Goal: Task Accomplishment & Management: Complete application form

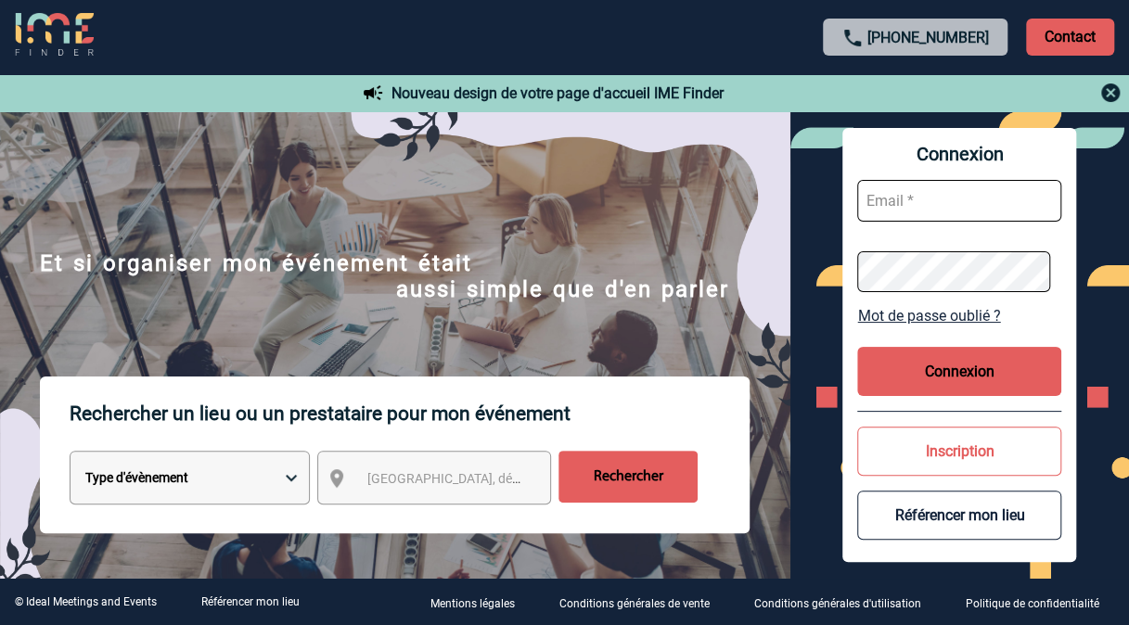
click at [943, 193] on input "text" at bounding box center [959, 201] width 204 height 42
type input "[PERSON_NAME][EMAIL_ADDRESS][DOMAIN_NAME]"
click at [926, 361] on button "Connexion" at bounding box center [959, 371] width 204 height 49
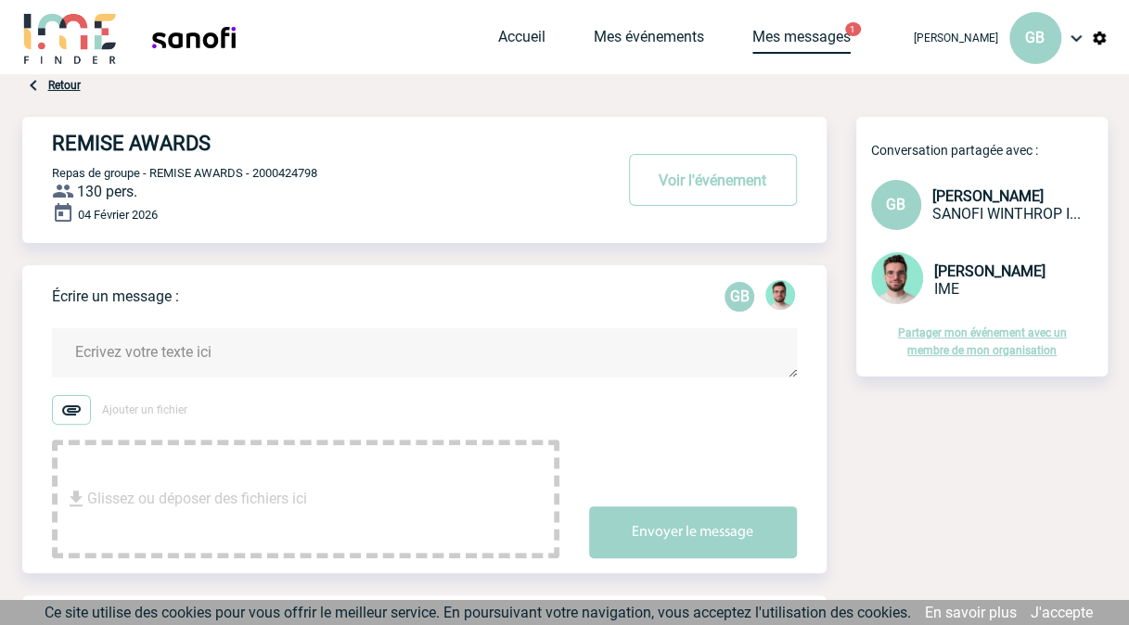
click at [810, 43] on link "Mes messages" at bounding box center [801, 41] width 98 height 26
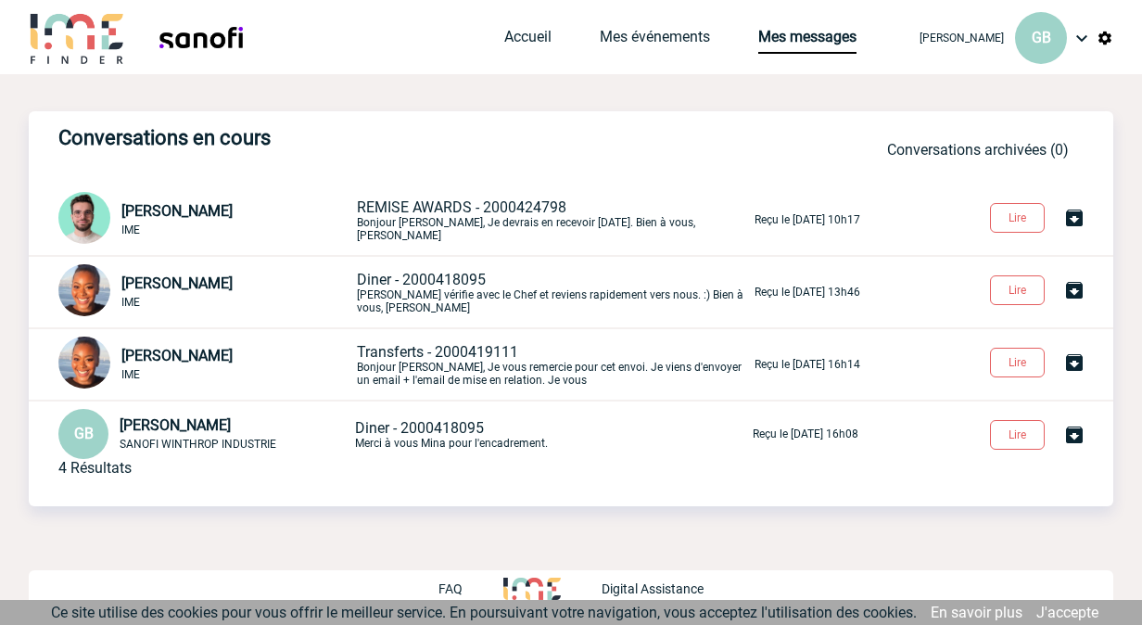
click at [527, 211] on span "REMISE AWARDS - 2000424798" at bounding box center [462, 207] width 210 height 18
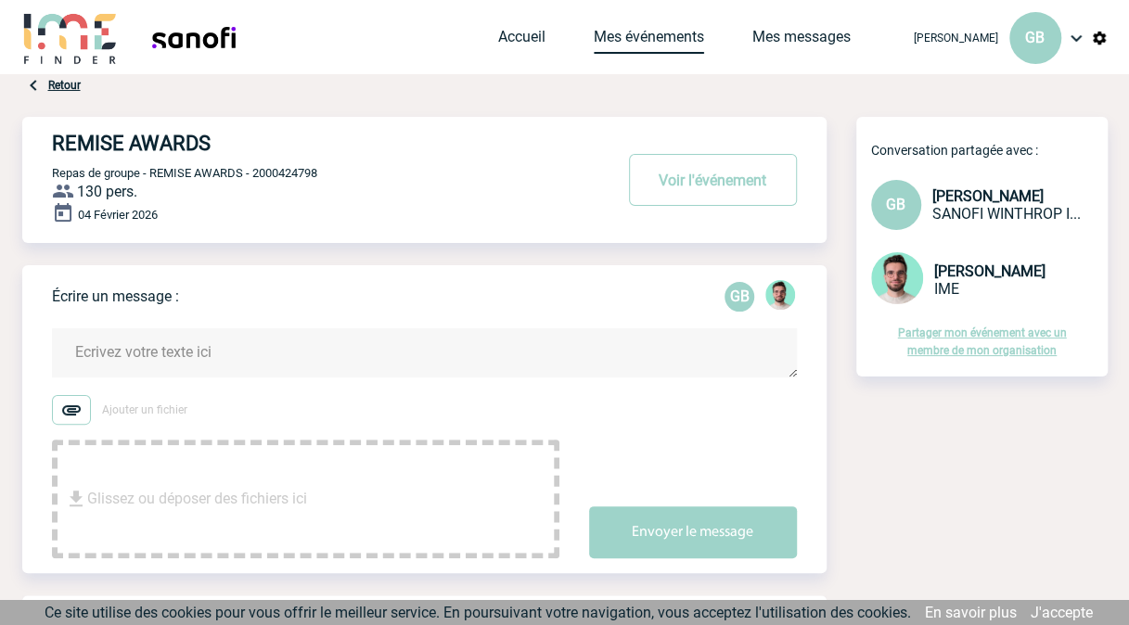
click at [656, 37] on link "Mes événements" at bounding box center [648, 41] width 110 height 26
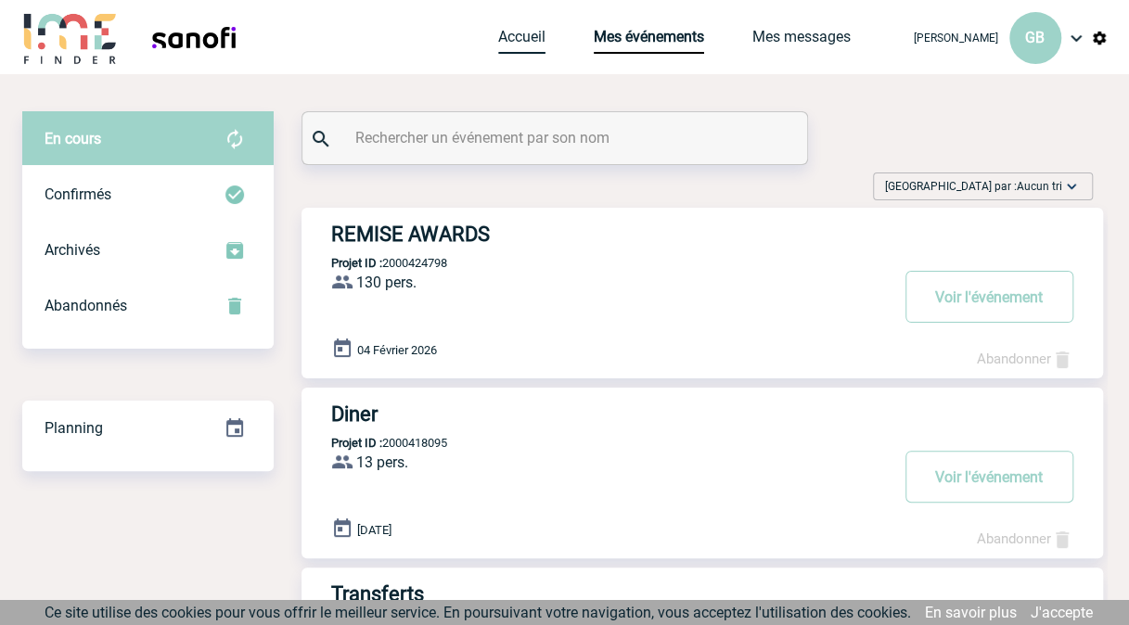
click at [513, 37] on link "Accueil" at bounding box center [521, 41] width 47 height 26
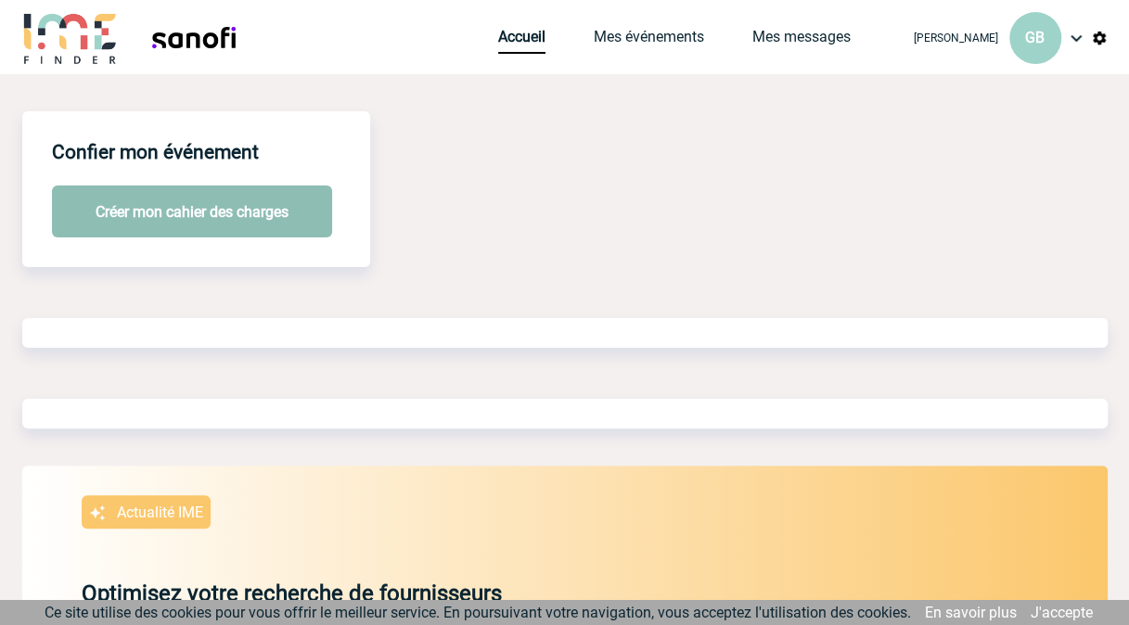
click at [246, 211] on button "Créer mon cahier des charges" at bounding box center [192, 211] width 280 height 52
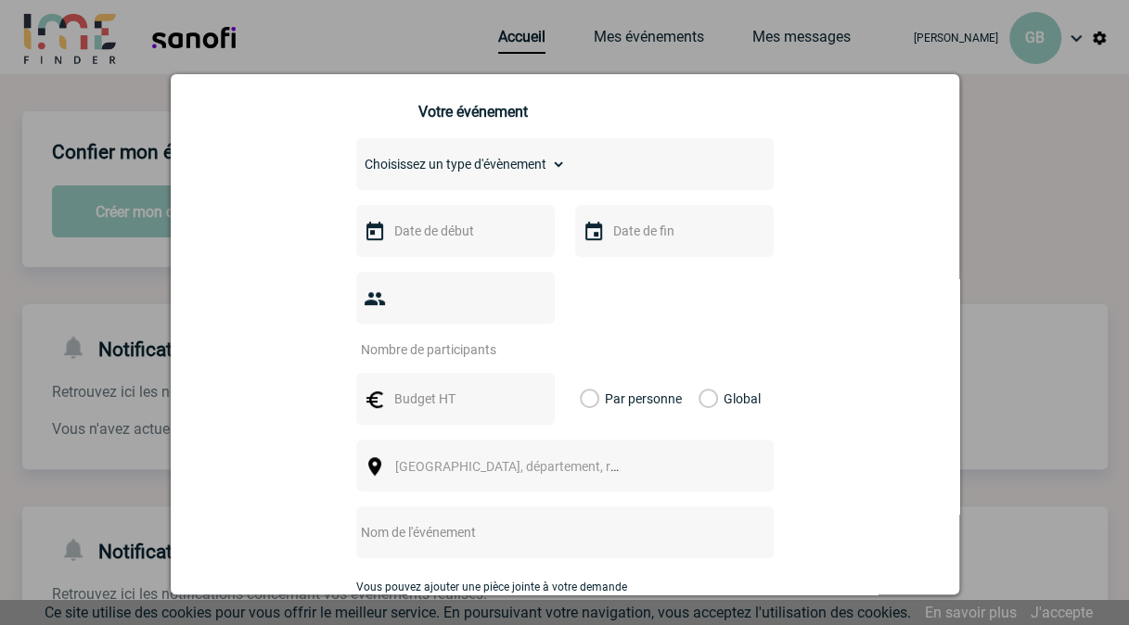
scroll to position [270, 0]
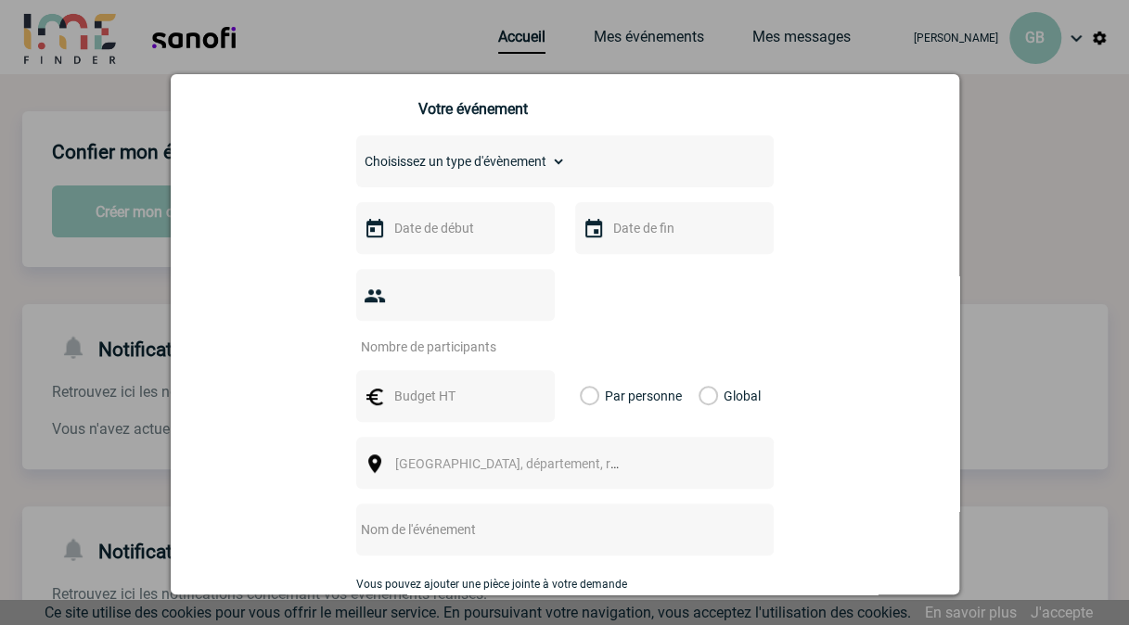
click at [523, 170] on select "Choisissez un type d'évènement Séminaire avec nuitée Séminaire sans nuitée Repa…" at bounding box center [461, 161] width 210 height 26
select select "3"
click at [356, 155] on select "Choisissez un type d'évènement Séminaire avec nuitée Séminaire sans nuitée Repa…" at bounding box center [461, 161] width 210 height 26
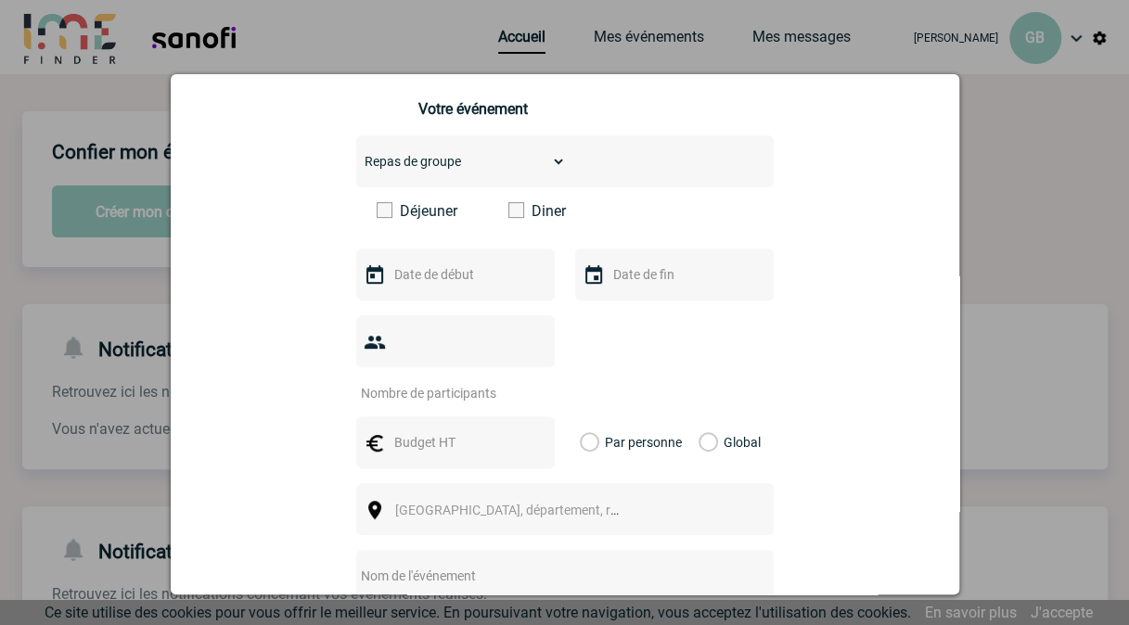
click at [514, 211] on span at bounding box center [516, 210] width 16 height 16
click at [0, 0] on input "Diner" at bounding box center [0, 0] width 0 height 0
click at [389, 286] on input "text" at bounding box center [453, 274] width 128 height 24
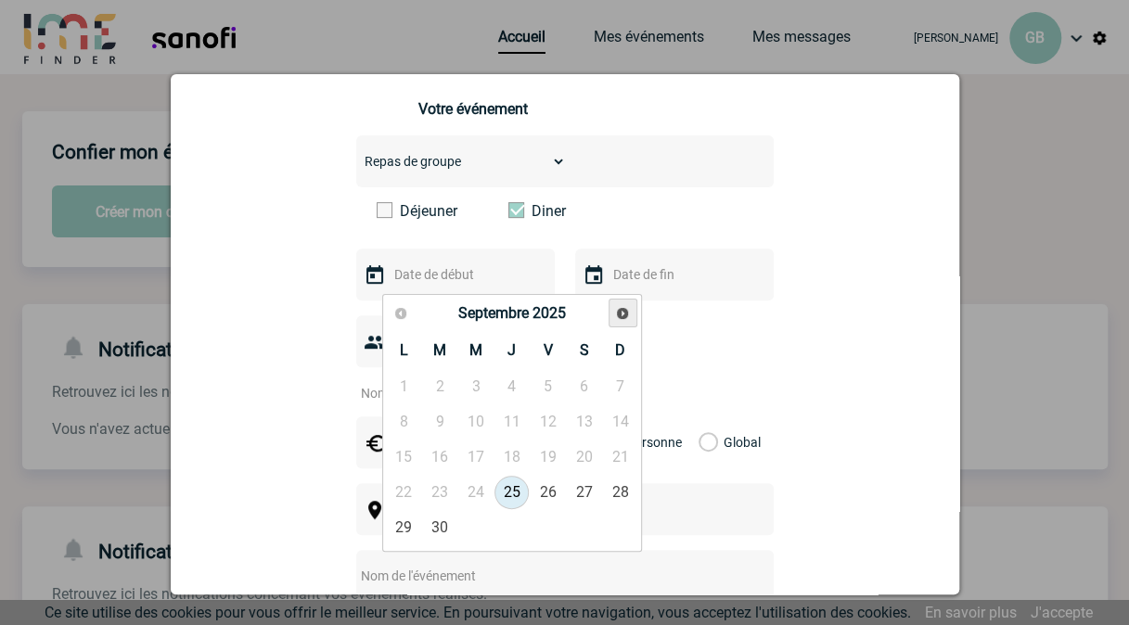
click at [618, 312] on span "Suivant" at bounding box center [622, 313] width 15 height 15
click at [477, 453] on link "17" at bounding box center [476, 456] width 34 height 33
type input "17-12-2025"
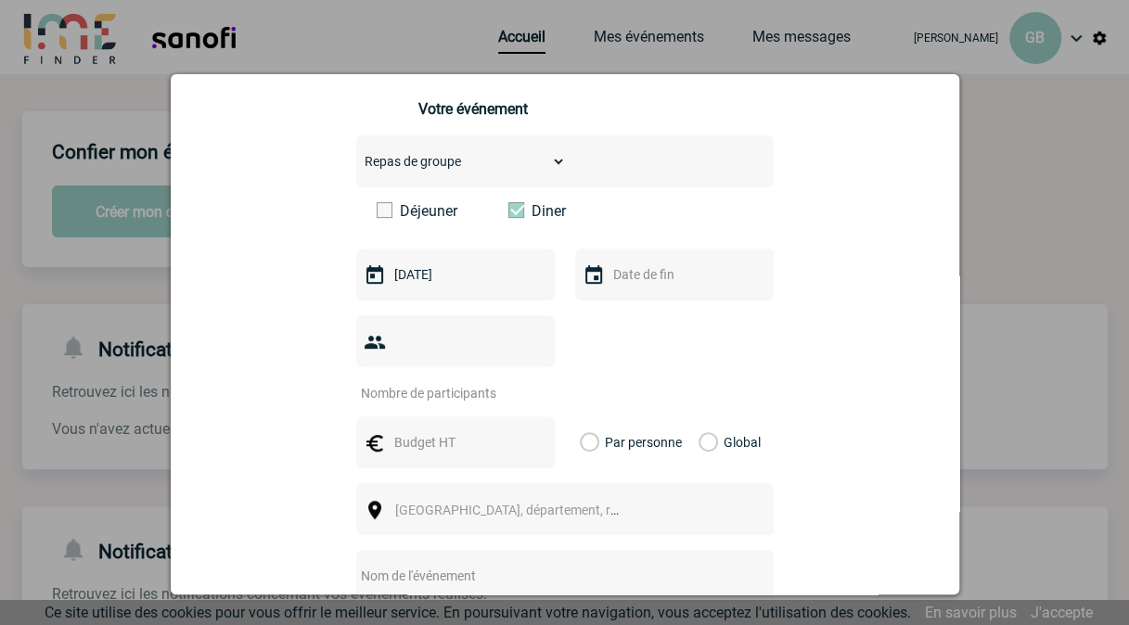
click at [449, 381] on input "number" at bounding box center [443, 393] width 174 height 24
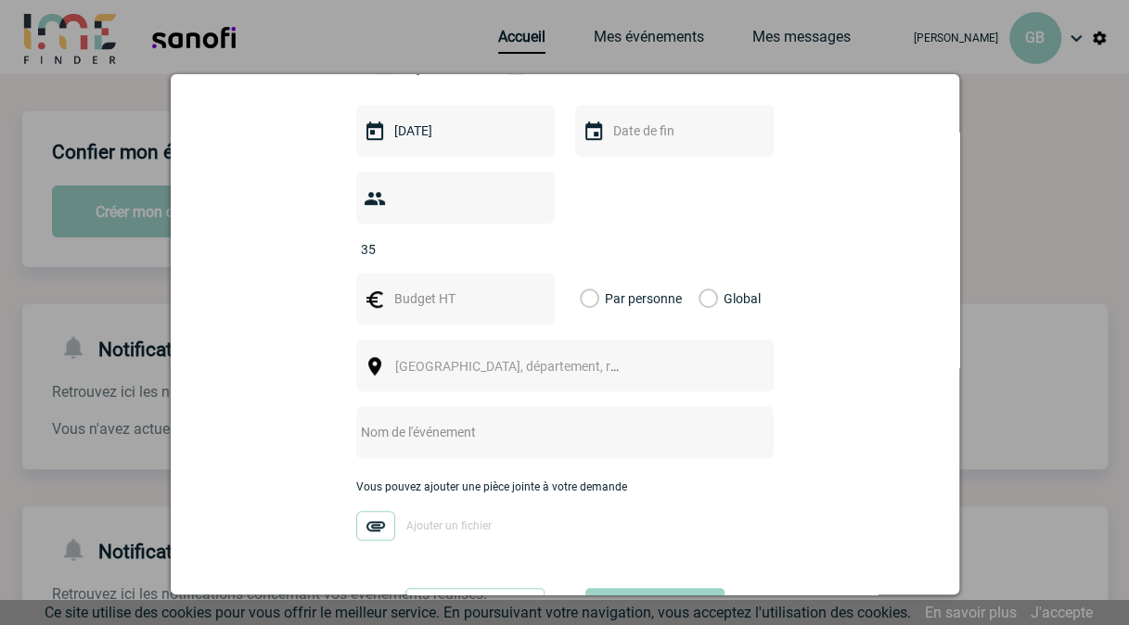
scroll to position [443, 0]
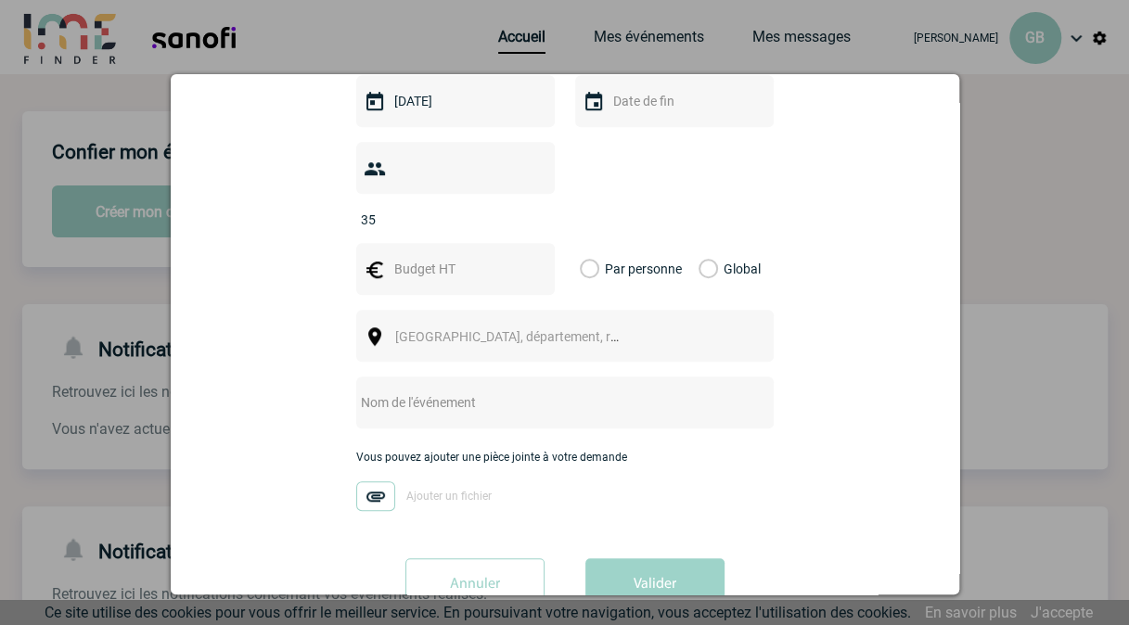
type input "35"
click at [488, 329] on span "Ville, département, région..." at bounding box center [524, 336] width 258 height 15
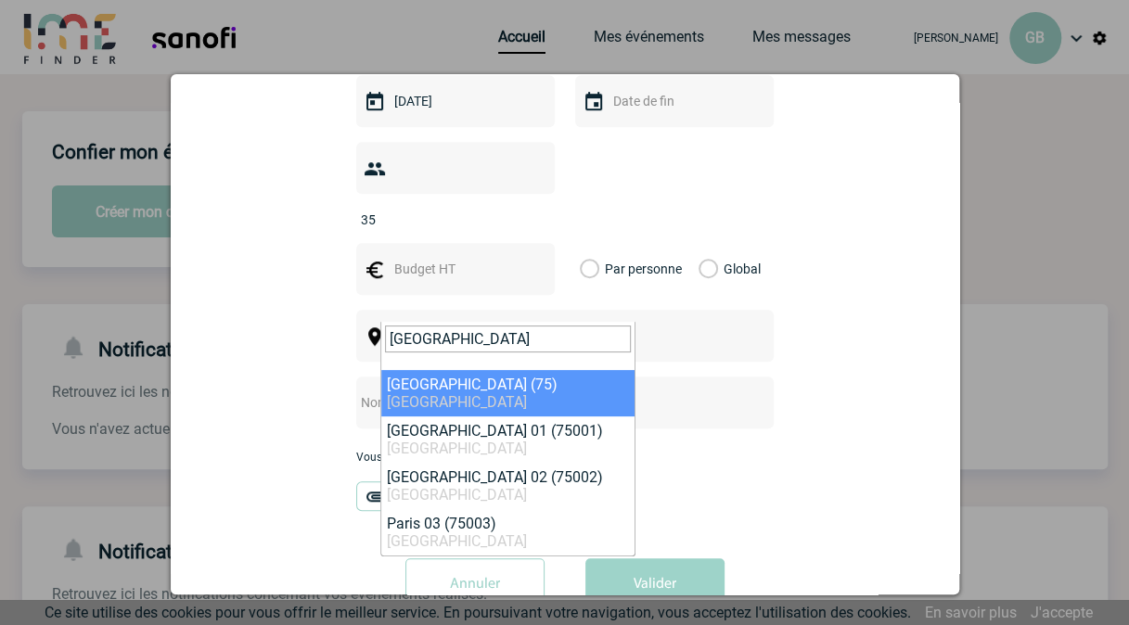
type input "paris"
select select "3"
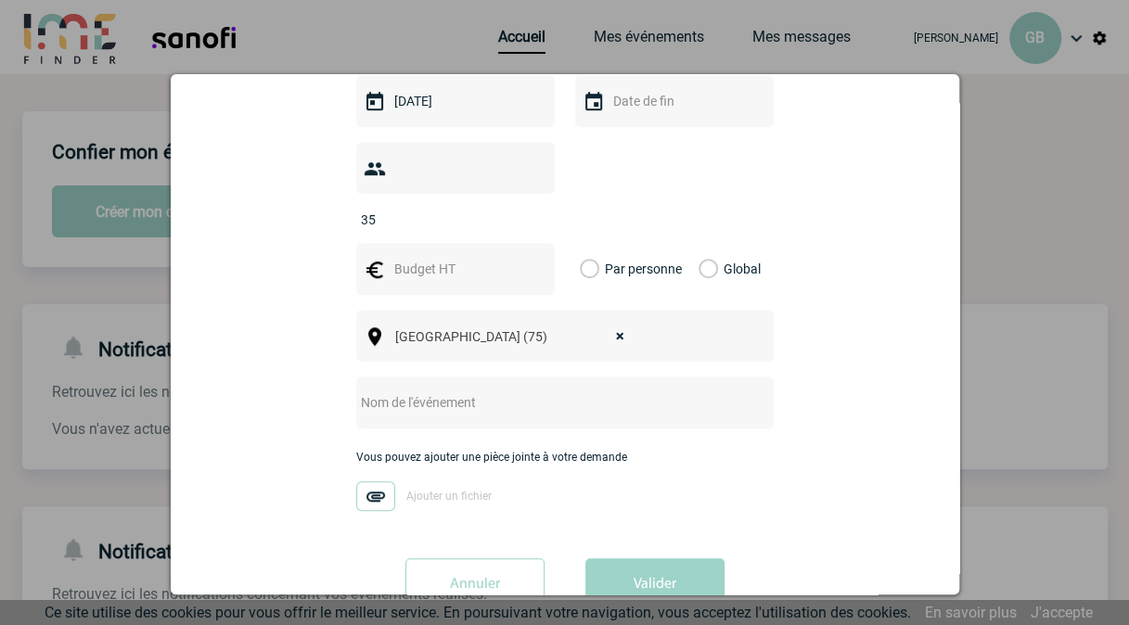
click at [461, 257] on input "text" at bounding box center [453, 269] width 128 height 24
type input "75"
click at [586, 246] on label "Par personne" at bounding box center [590, 269] width 20 height 52
click at [0, 0] on input "Par personne" at bounding box center [0, 0] width 0 height 0
click at [479, 390] on input "text" at bounding box center [540, 402] width 368 height 24
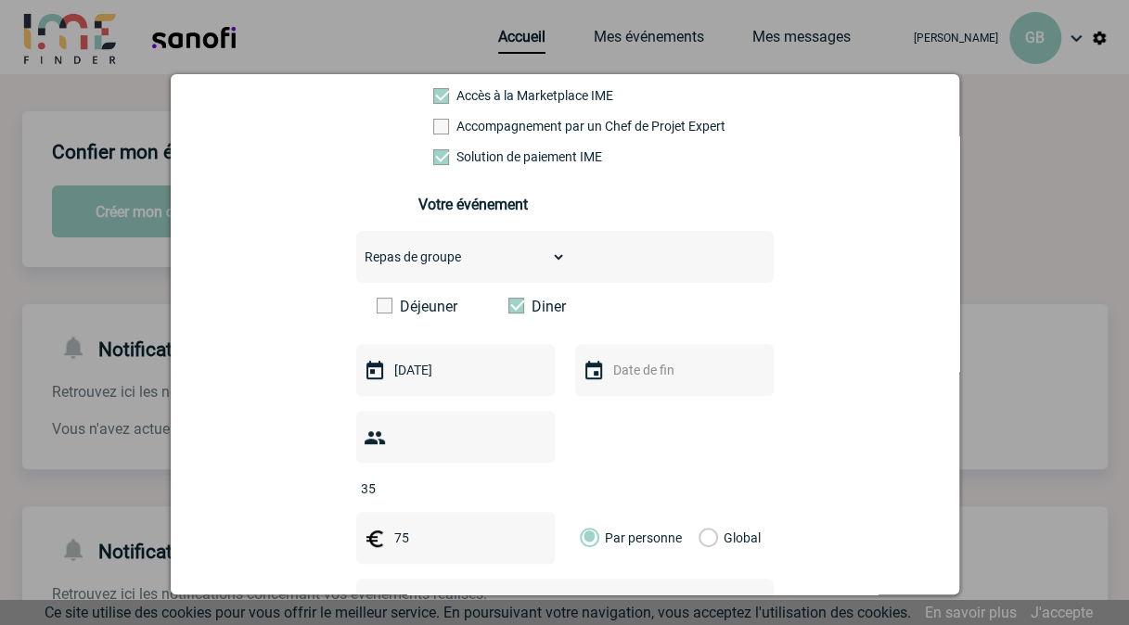
scroll to position [173, 0]
type input "Soirée de [DATE]"
click at [660, 378] on input "text" at bounding box center [672, 371] width 128 height 24
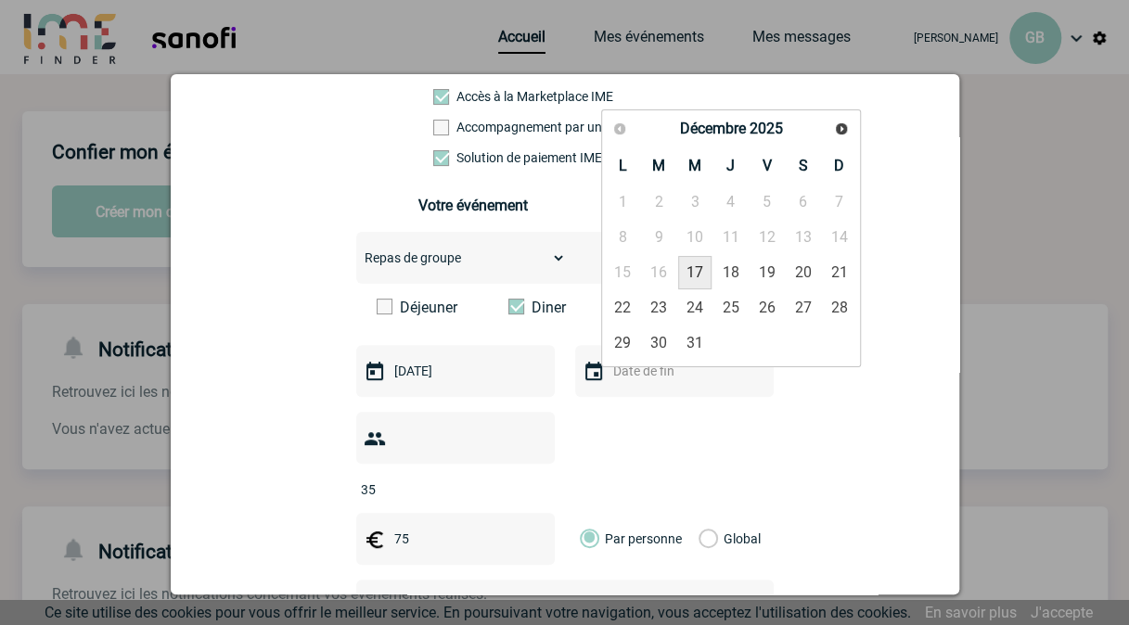
click at [691, 276] on link "17" at bounding box center [695, 272] width 34 height 33
type input "17-12-2025"
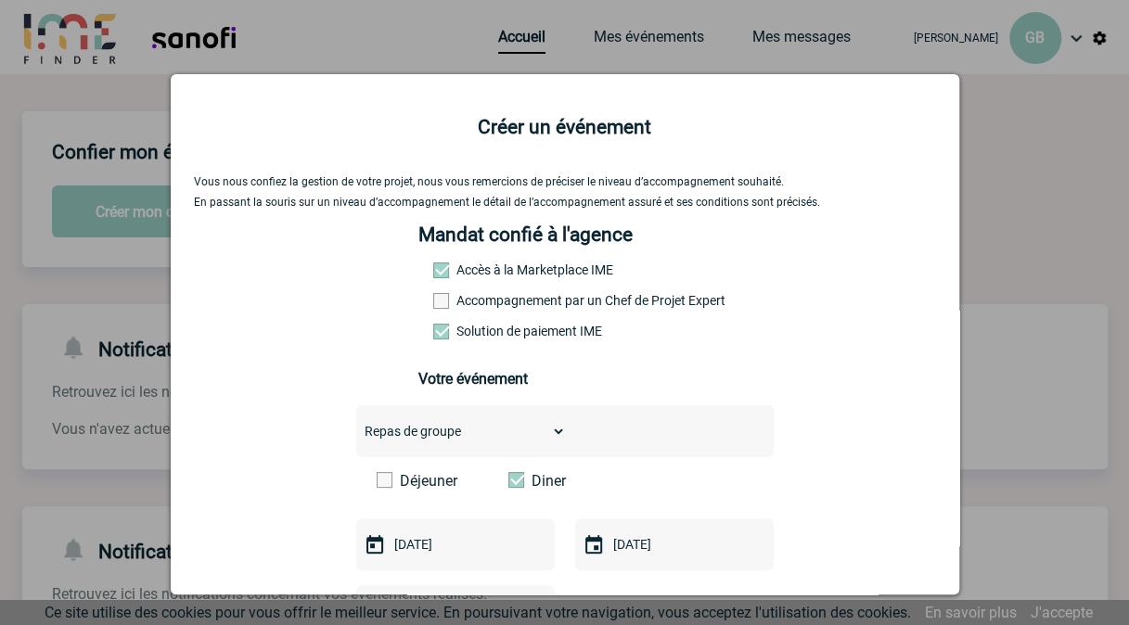
scroll to position [474, 0]
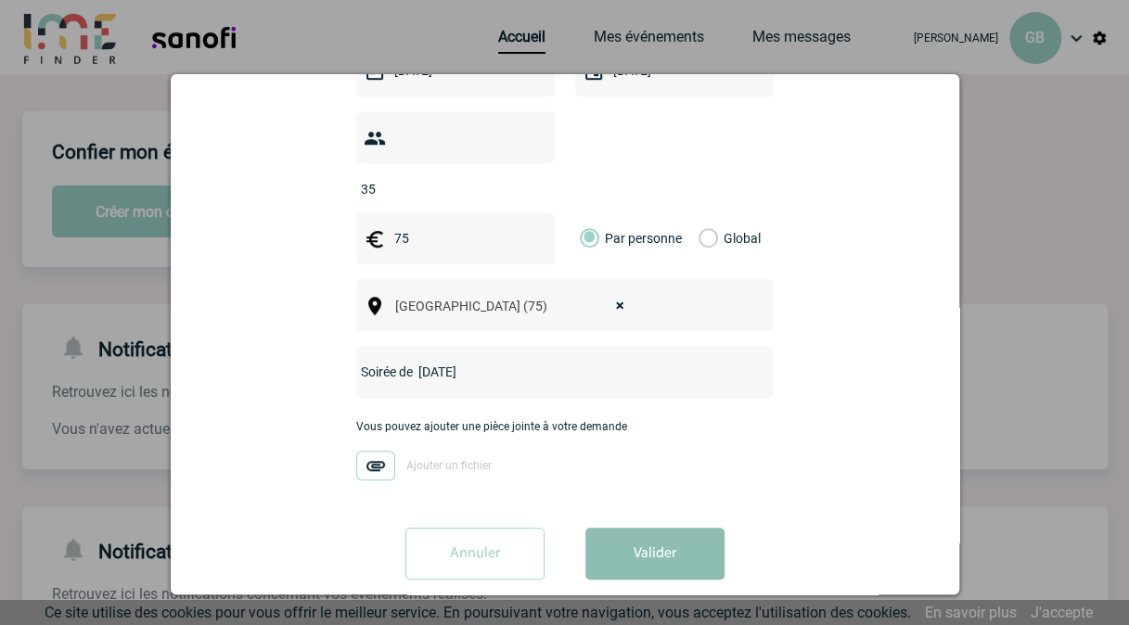
click at [634, 528] on button "Valider" at bounding box center [654, 554] width 139 height 52
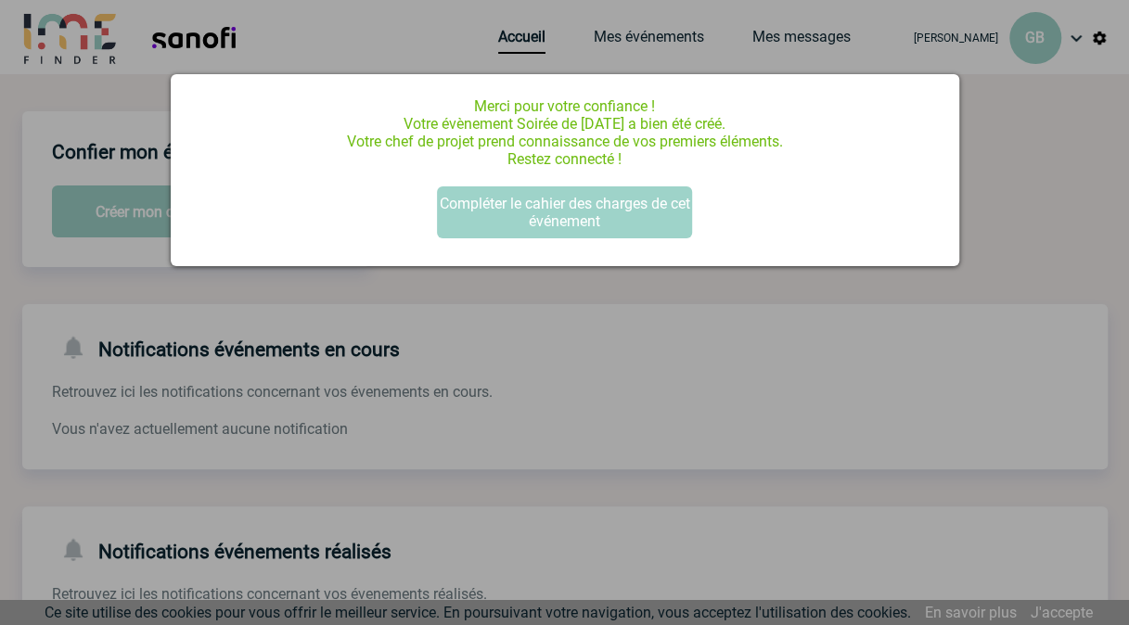
scroll to position [0, 0]
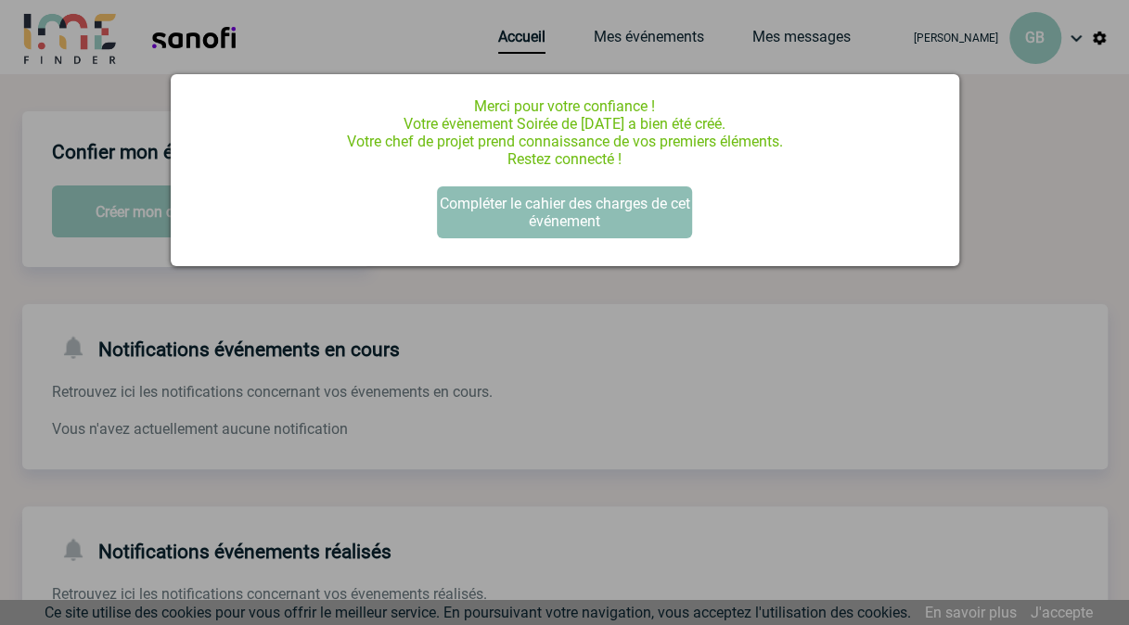
click at [616, 221] on button "Compléter le cahier des charges de cet événement" at bounding box center [564, 212] width 255 height 52
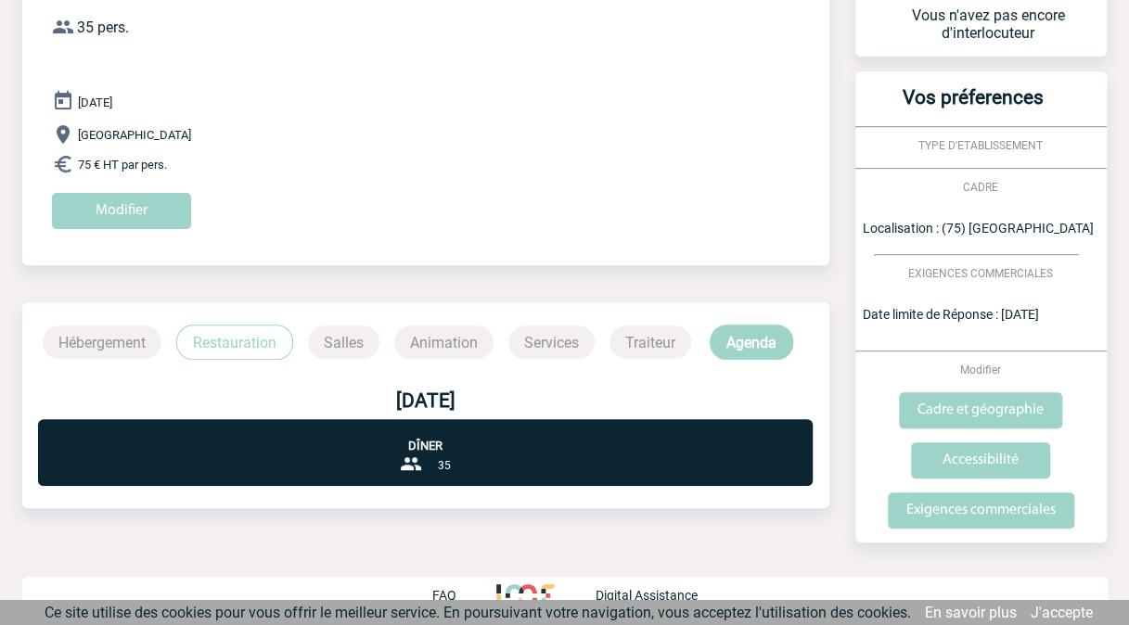
scroll to position [175, 0]
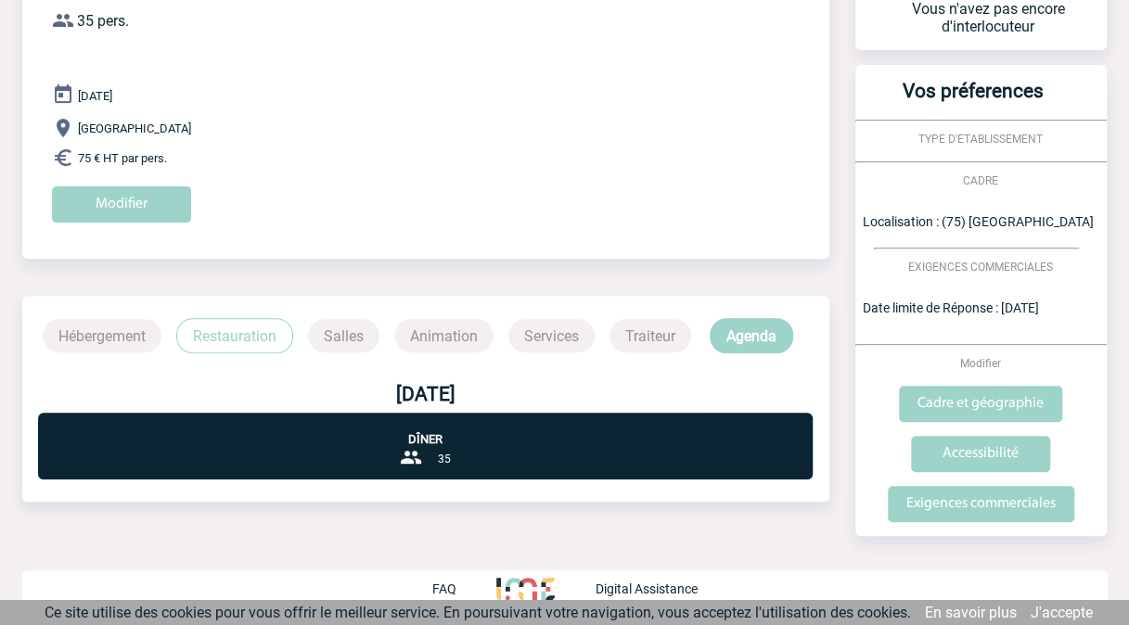
click at [458, 452] on div "Dîner 35" at bounding box center [425, 446] width 774 height 67
click at [241, 328] on p "Restauration" at bounding box center [234, 335] width 117 height 35
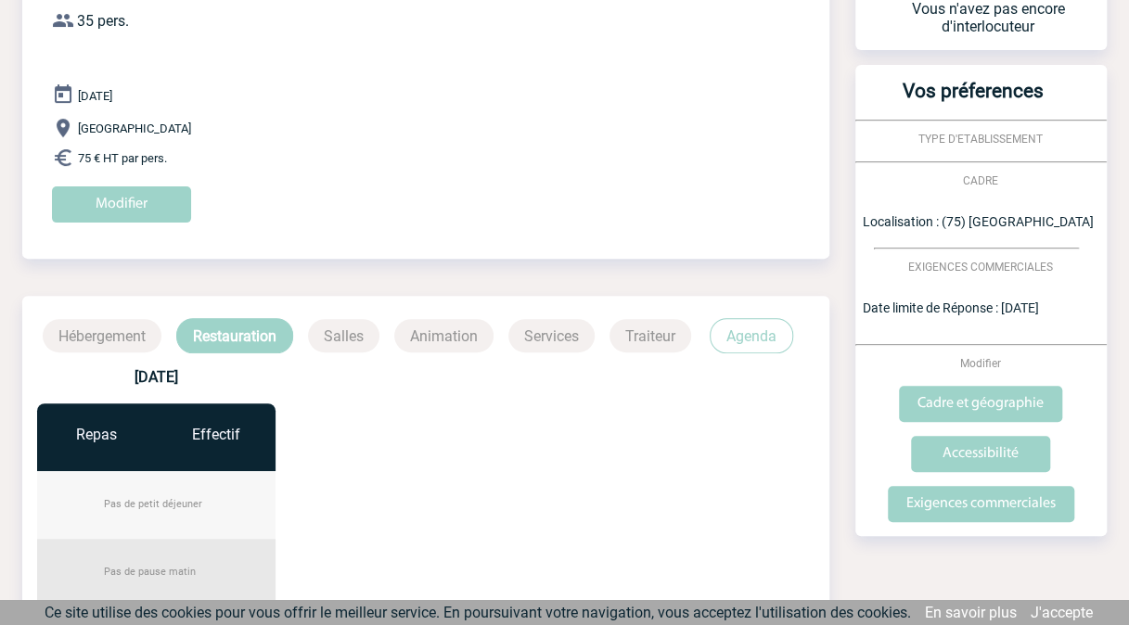
click at [369, 331] on p "Salles" at bounding box center [343, 335] width 71 height 33
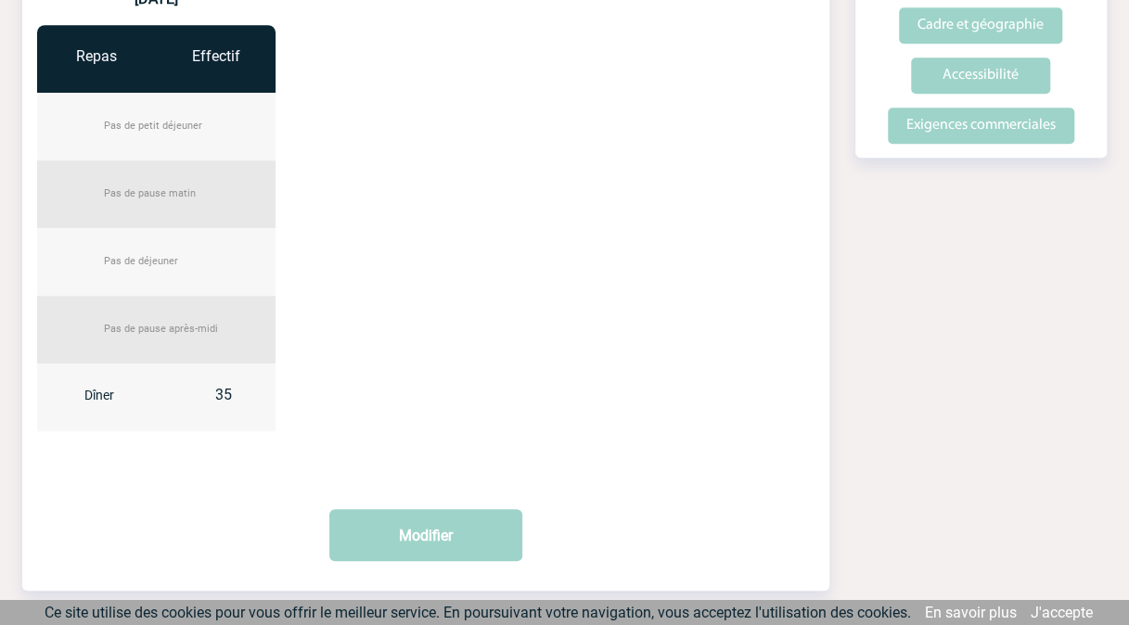
scroll to position [568, 0]
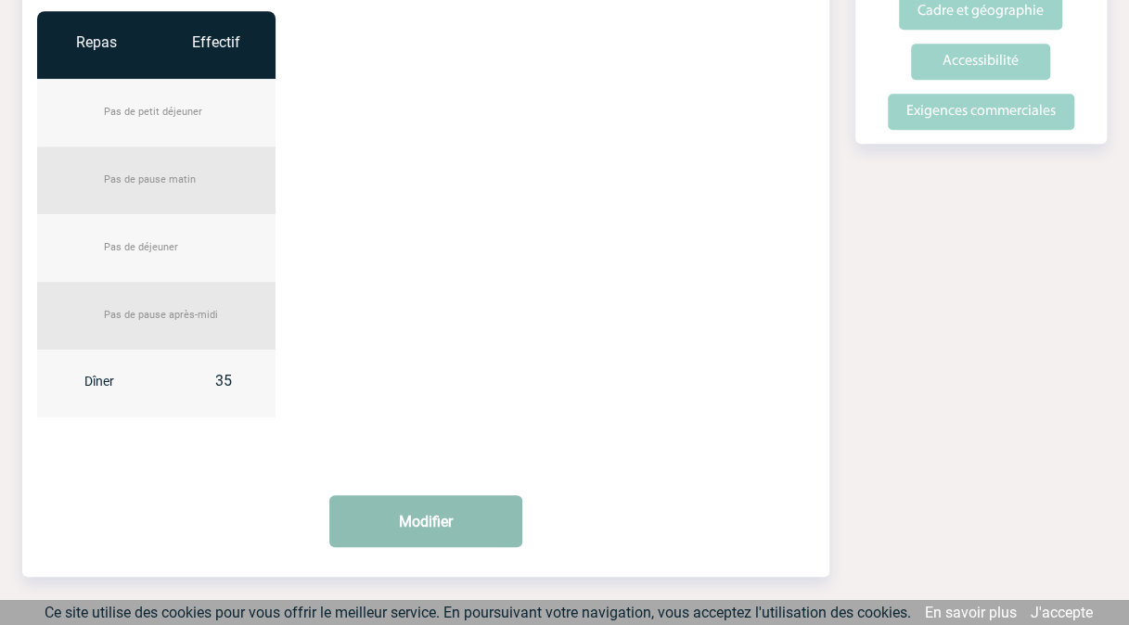
click at [456, 510] on button "Modifier" at bounding box center [425, 521] width 193 height 52
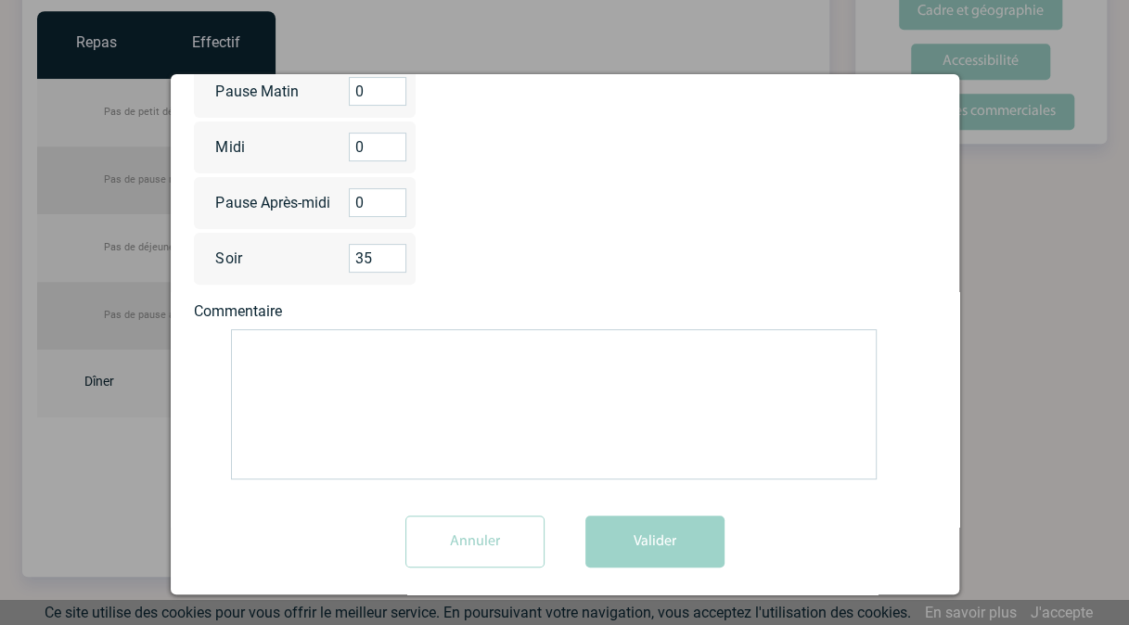
scroll to position [272, 0]
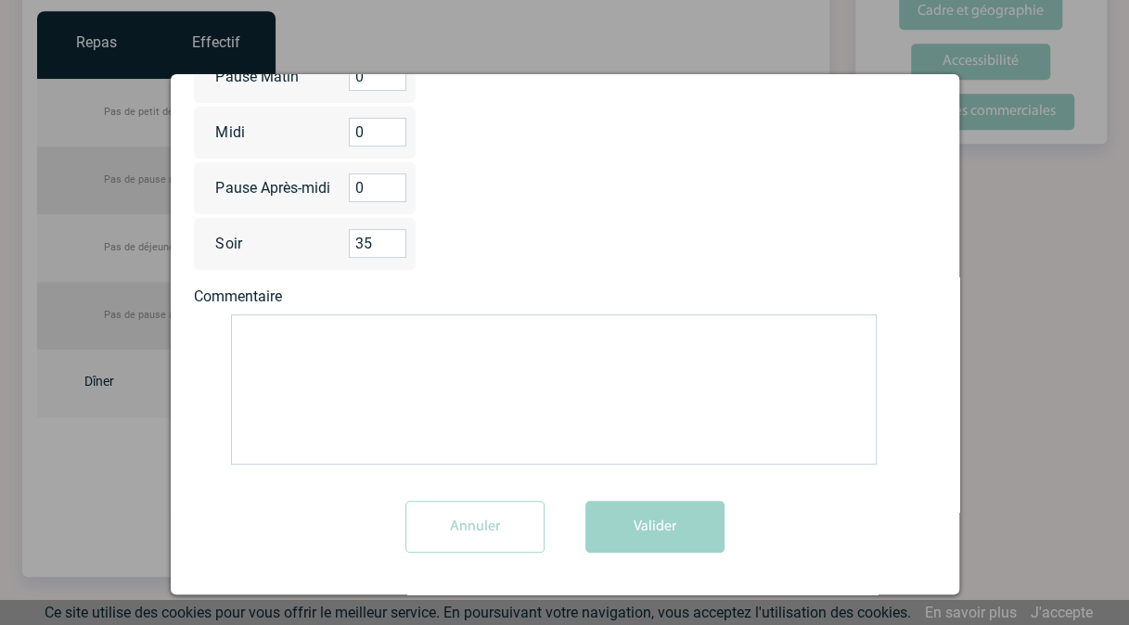
click at [300, 309] on form "Restauration Précisez le nombre de personnes pour les repas et les pauses 17/12…" at bounding box center [565, 207] width 742 height 720
click at [297, 336] on textarea at bounding box center [553, 389] width 645 height 150
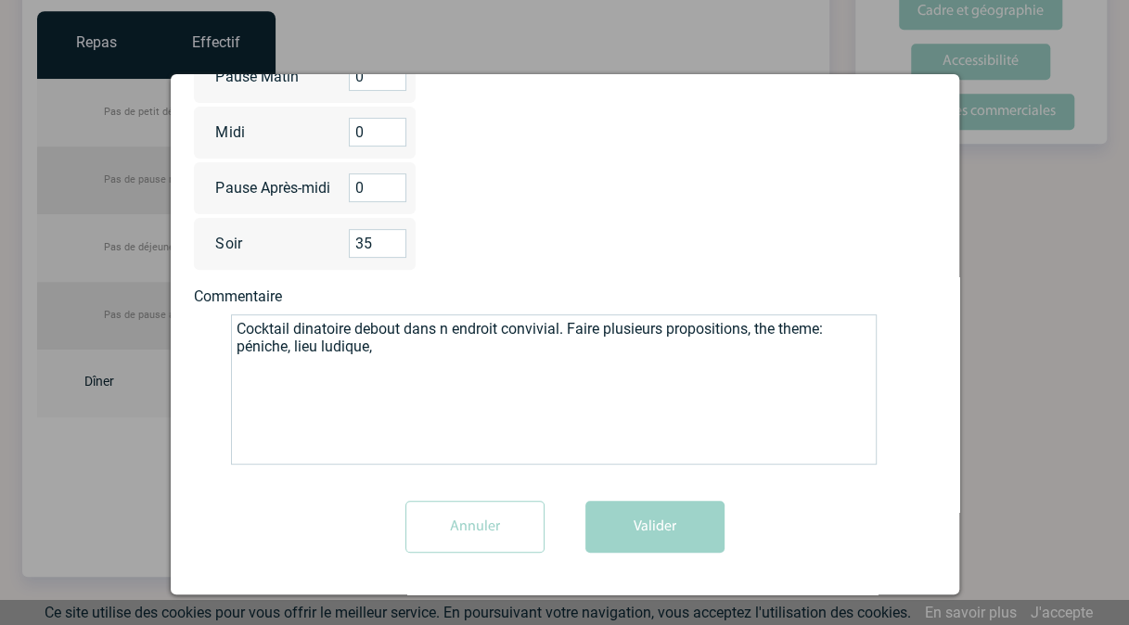
click at [439, 330] on textarea "Cocktail dinatoire debout dans n endroit convivial. Faire plusieurs proposition…" at bounding box center [553, 389] width 645 height 150
click at [827, 327] on textarea "Cocktail dinatoire debout dans un endroit convivial. Faire plusieurs propositio…" at bounding box center [553, 389] width 645 height 150
click at [384, 347] on textarea "Cocktail dinatoire debout dans un endroit convivial. Faire plusieurs propositio…" at bounding box center [553, 389] width 645 height 150
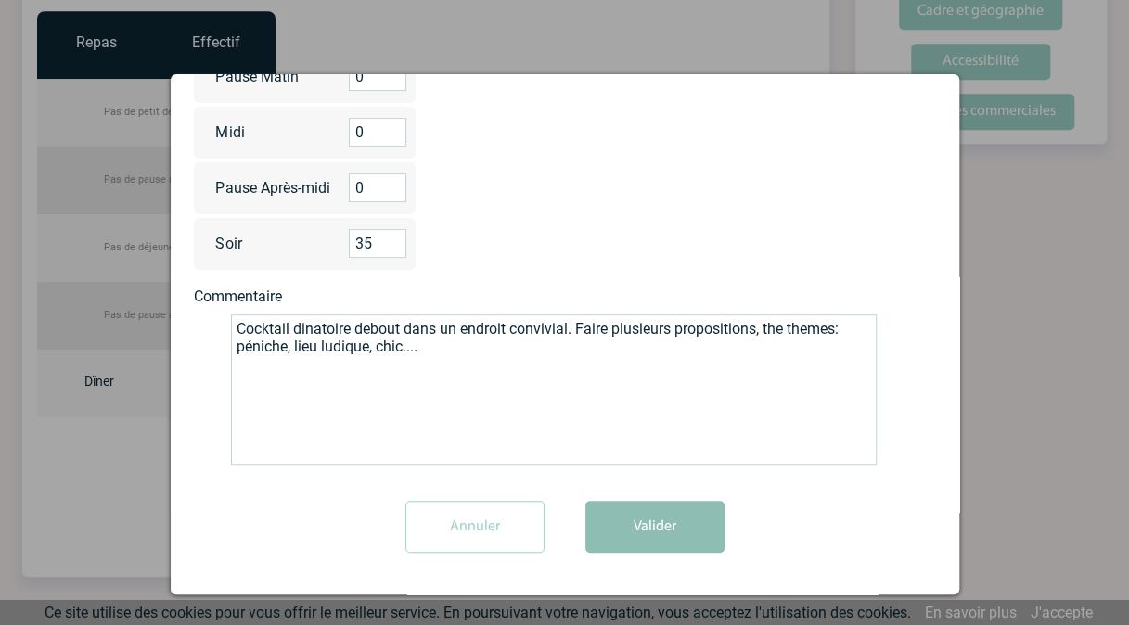
type textarea "Cocktail dinatoire debout dans un endroit convivial. Faire plusieurs propositio…"
click at [619, 519] on button "Valider" at bounding box center [654, 527] width 139 height 52
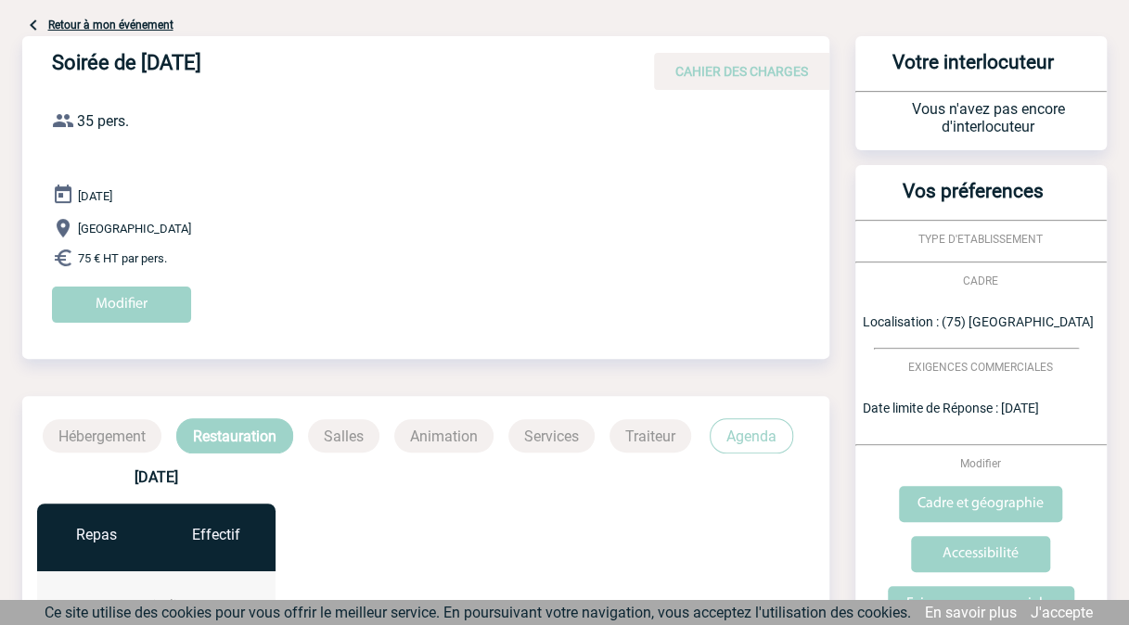
scroll to position [0, 0]
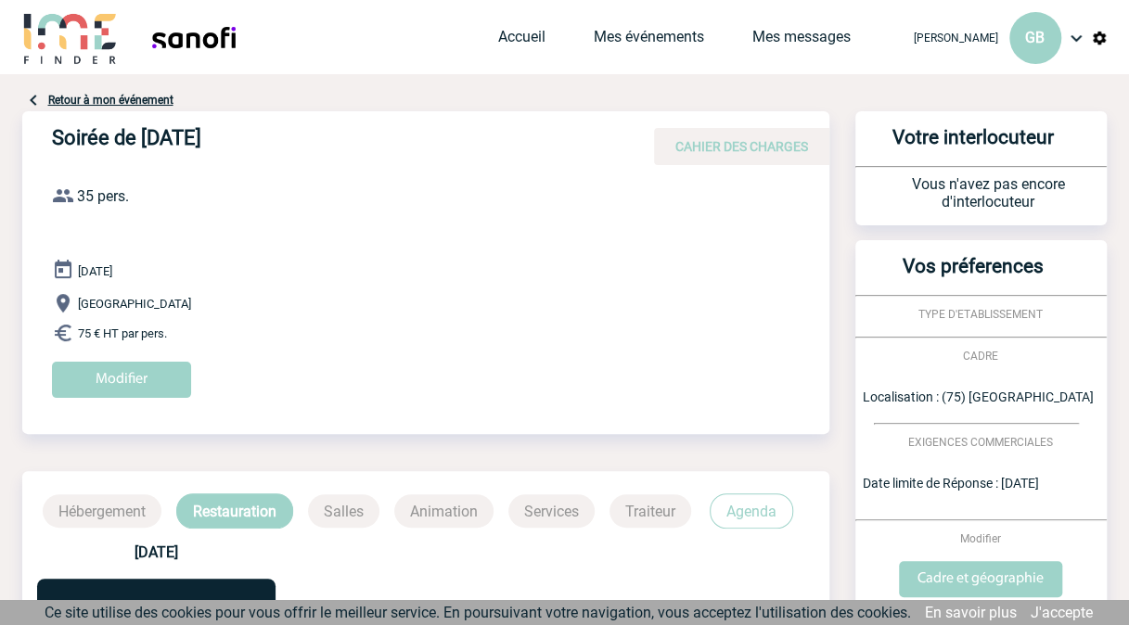
click at [76, 96] on link "Retour à mon événement" at bounding box center [110, 100] width 125 height 13
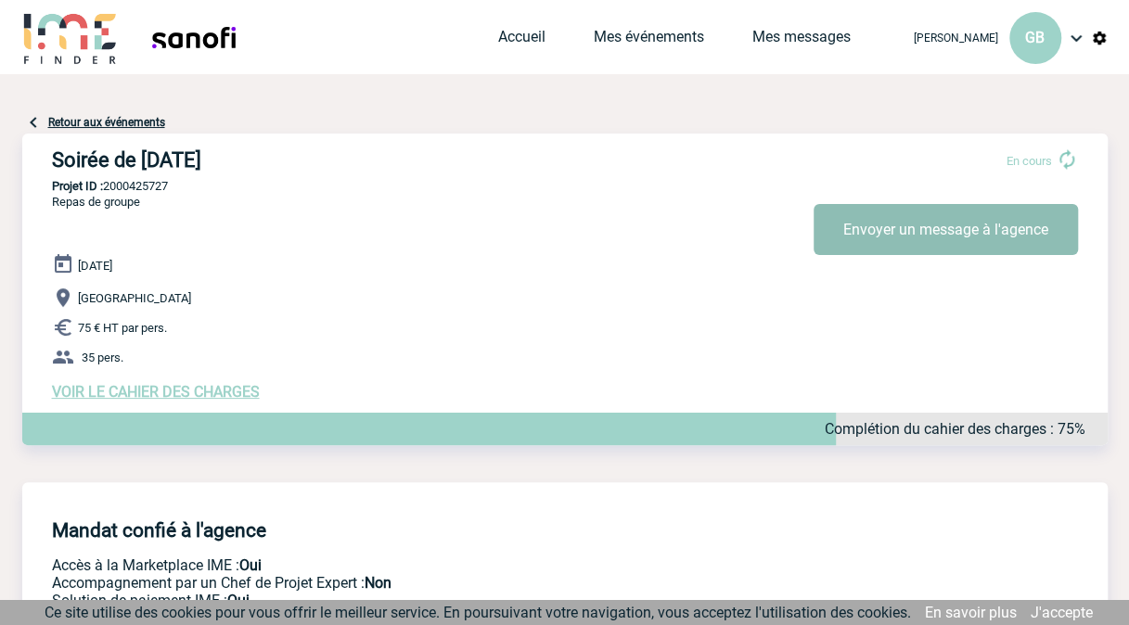
click at [931, 225] on button "Envoyer un message à l'agence" at bounding box center [945, 229] width 264 height 51
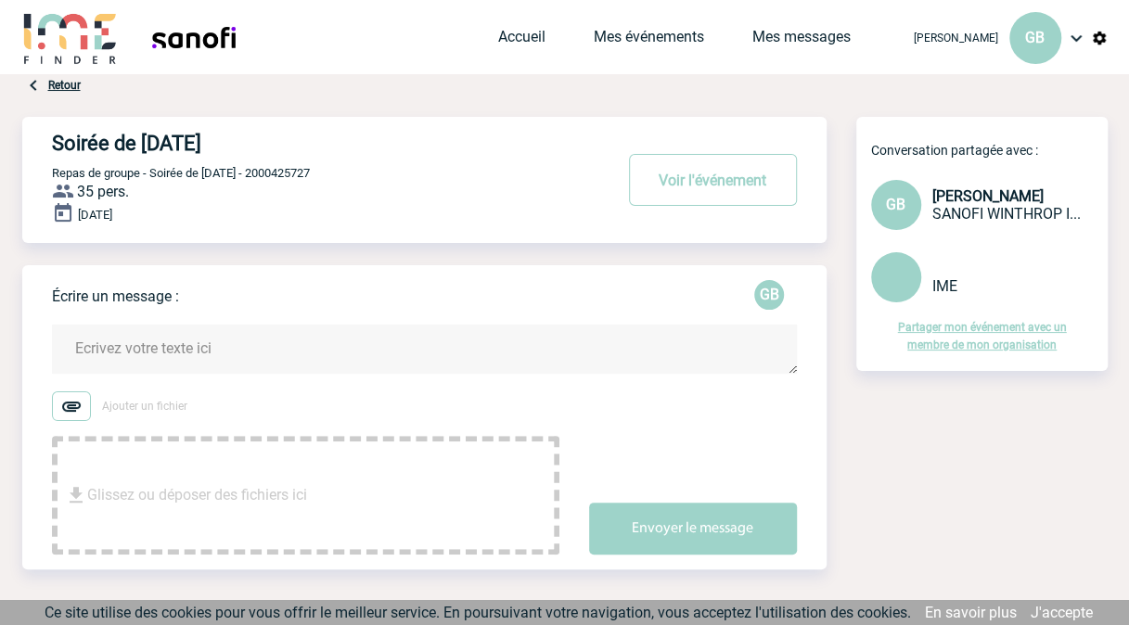
click at [291, 349] on textarea at bounding box center [424, 349] width 745 height 49
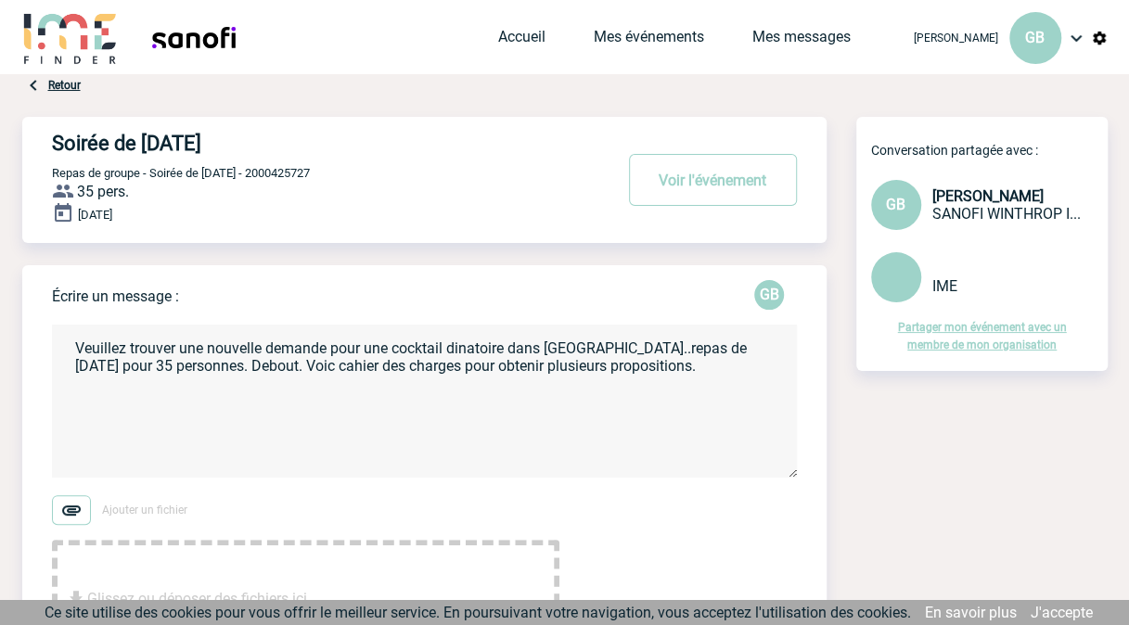
scroll to position [168, 0]
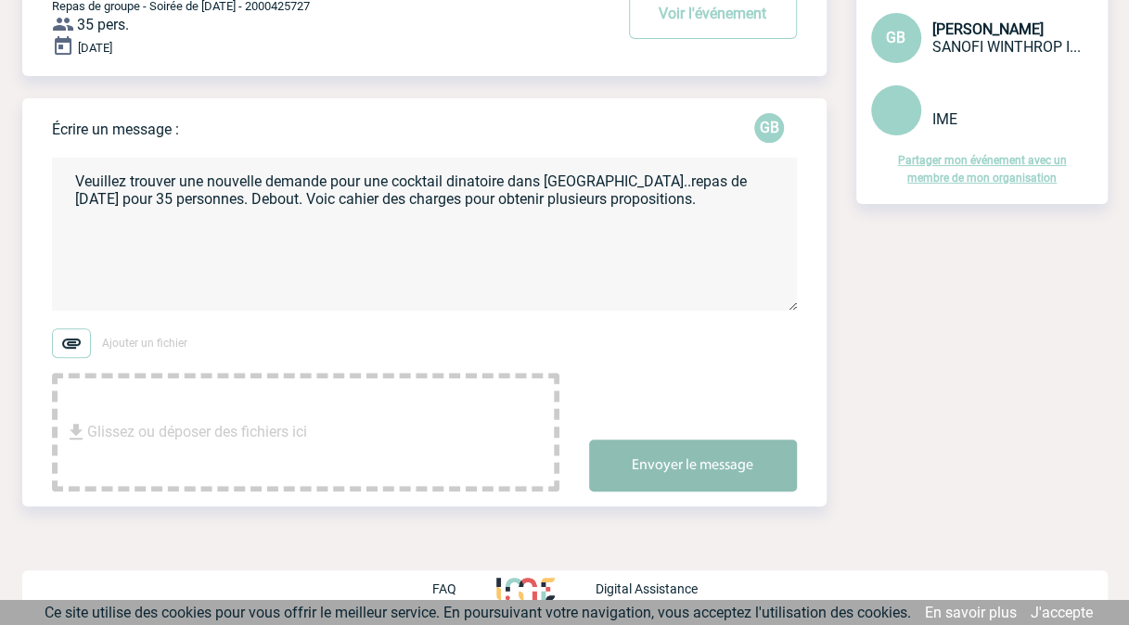
type textarea "Veuillez trouver une nouvelle demande pour une cocktail dinatoire dans [GEOGRAP…"
click at [693, 479] on button "Envoyer le message" at bounding box center [693, 466] width 208 height 52
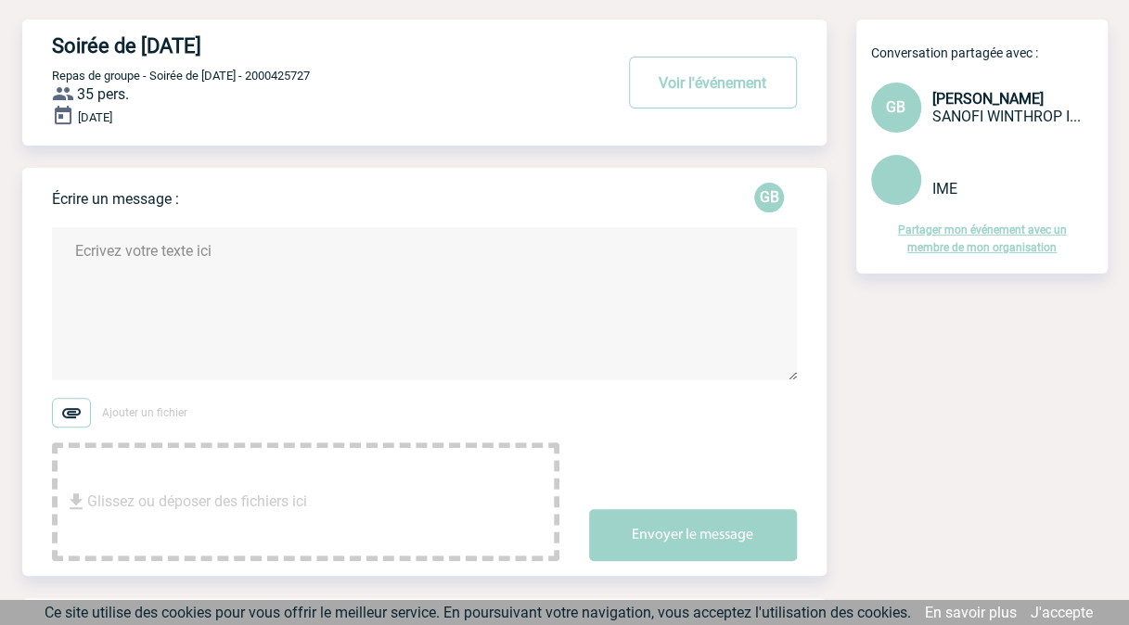
scroll to position [0, 0]
